Goal: Task Accomplishment & Management: Complete application form

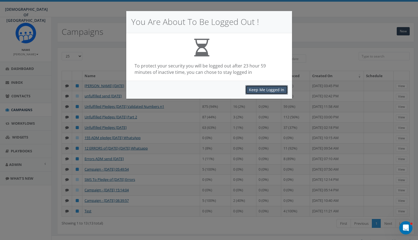
click at [261, 90] on button "Keep Me Logged In" at bounding box center [266, 89] width 43 height 9
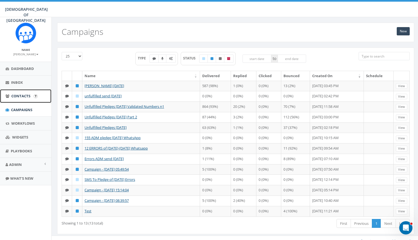
click at [22, 95] on span "Contacts" at bounding box center [20, 95] width 19 height 5
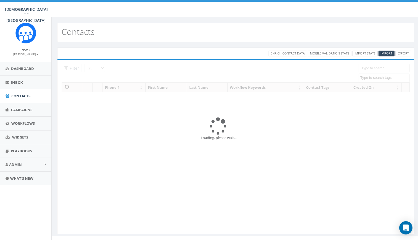
select select
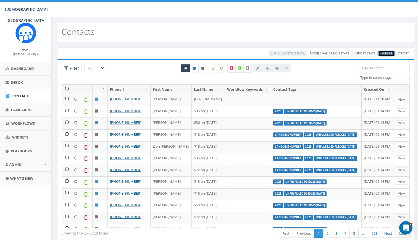
click at [386, 52] on span "Import" at bounding box center [387, 53] width 12 height 4
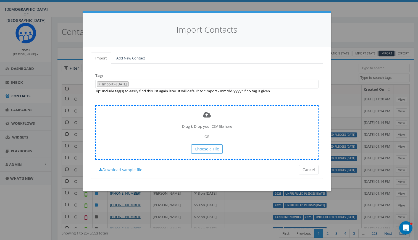
click at [199, 143] on div "Drag & Drop your CSV file here OR Choose a File" at bounding box center [206, 132] width 223 height 54
click at [207, 149] on span "Choose a File" at bounding box center [207, 148] width 24 height 5
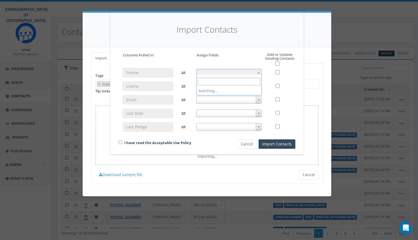
click at [240, 70] on span at bounding box center [228, 73] width 65 height 8
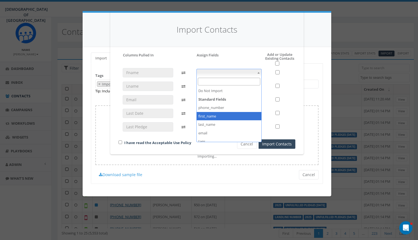
select select "first_name"
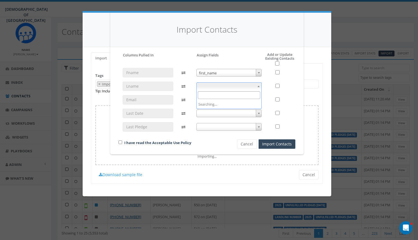
click at [218, 84] on span at bounding box center [228, 86] width 65 height 8
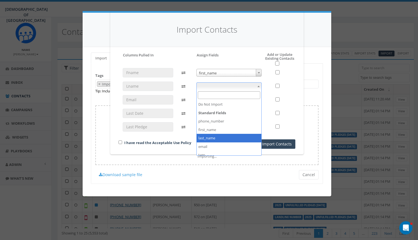
select select "last_name"
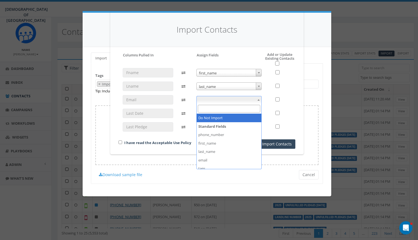
click at [217, 99] on span at bounding box center [228, 100] width 65 height 8
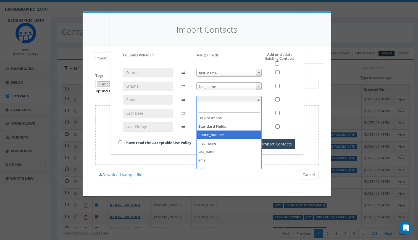
select select "phone_number"
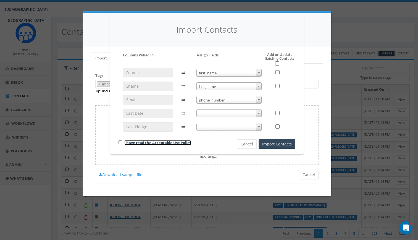
click at [181, 143] on link "I have read the Acceptable Use Policy" at bounding box center [157, 142] width 67 height 5
click at [120, 143] on input "checkbox" at bounding box center [121, 142] width 4 height 4
checkbox input "true"
click at [275, 143] on button "Import Contacts" at bounding box center [277, 143] width 37 height 9
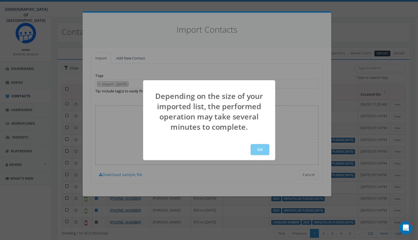
click at [264, 146] on button "OK" at bounding box center [260, 149] width 19 height 11
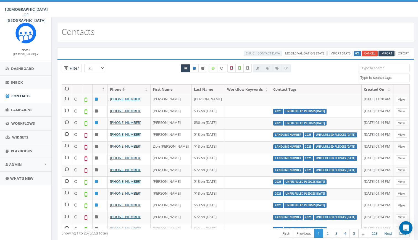
select select
click at [370, 52] on link "Cancel" at bounding box center [370, 54] width 16 height 6
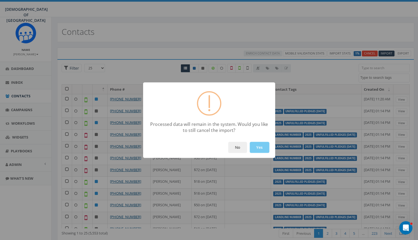
click at [261, 146] on button "Yes" at bounding box center [260, 147] width 20 height 11
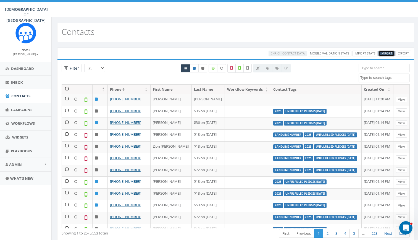
click at [384, 55] on span "Import" at bounding box center [387, 53] width 12 height 4
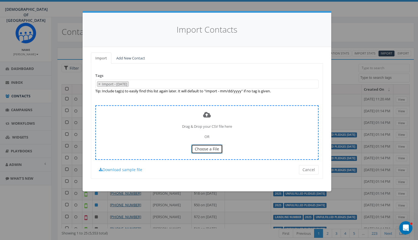
click at [204, 151] on span "Choose a File" at bounding box center [207, 148] width 24 height 5
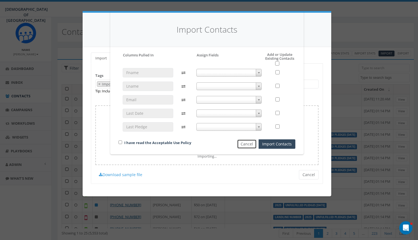
click at [246, 142] on button "Cancel" at bounding box center [247, 143] width 20 height 9
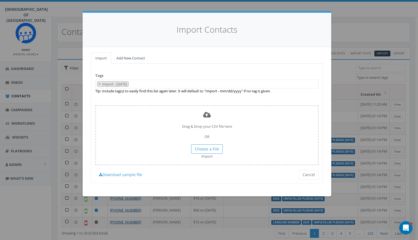
click at [152, 81] on span "× Import - 08/12/2025" at bounding box center [206, 84] width 223 height 9
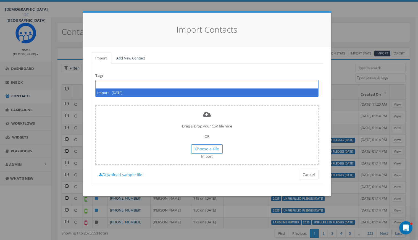
type textarea "Import - 08/12/2025"
select select
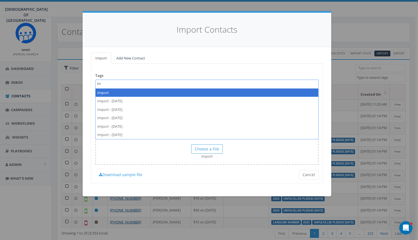
type textarea "I"
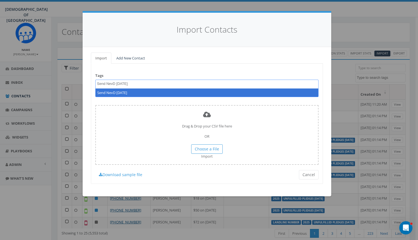
type textarea "Send NevD July 28"
select select "Send NevD July 28"
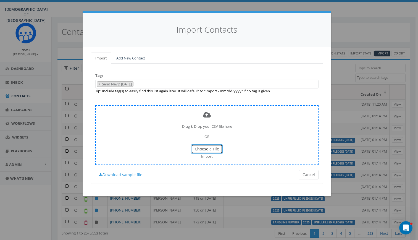
click at [207, 148] on span "Choose a File" at bounding box center [207, 148] width 24 height 5
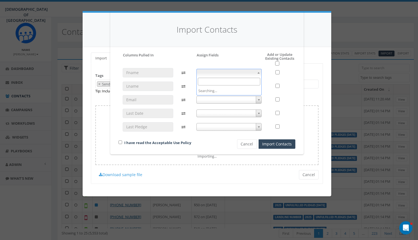
click at [229, 74] on span at bounding box center [228, 73] width 65 height 8
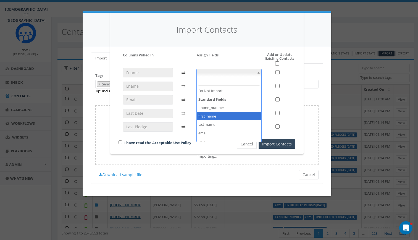
select select "first_name"
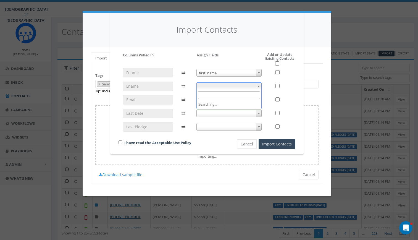
click at [221, 85] on span at bounding box center [228, 86] width 65 height 8
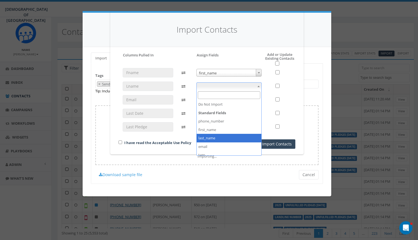
select select "last_name"
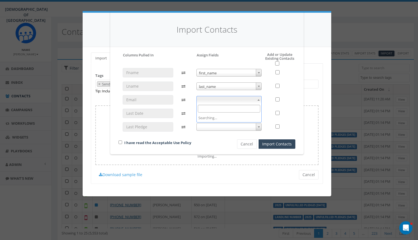
click at [220, 99] on span at bounding box center [228, 100] width 65 height 8
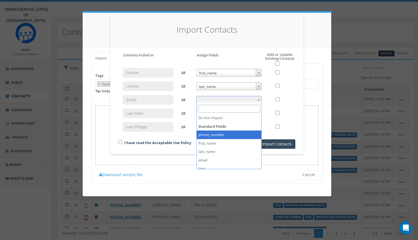
select select "phone_number"
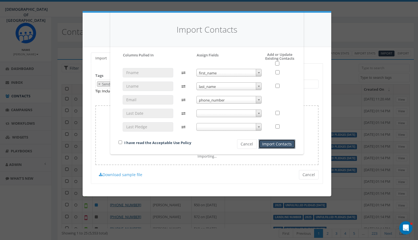
click at [271, 145] on button "Import Contacts" at bounding box center [277, 143] width 37 height 9
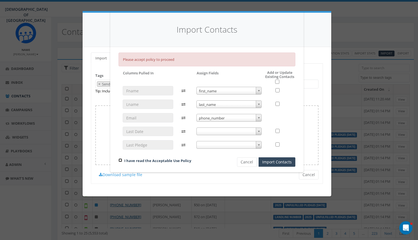
click at [122, 159] on input "checkbox" at bounding box center [121, 160] width 4 height 4
checkbox input "true"
click at [279, 163] on button "Import Contacts" at bounding box center [277, 161] width 37 height 9
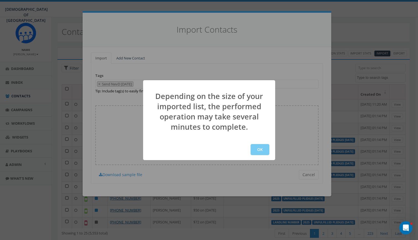
click at [262, 149] on button "OK" at bounding box center [260, 149] width 19 height 11
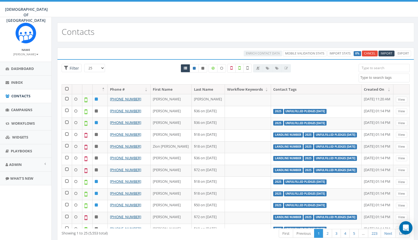
select select
click at [19, 109] on span "Campaigns" at bounding box center [21, 109] width 21 height 5
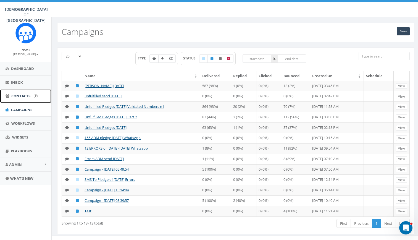
click at [22, 98] on span "Contacts" at bounding box center [20, 95] width 19 height 5
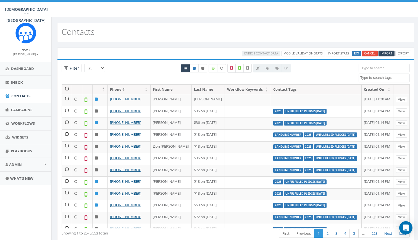
select select
